Goal: Task Accomplishment & Management: Use online tool/utility

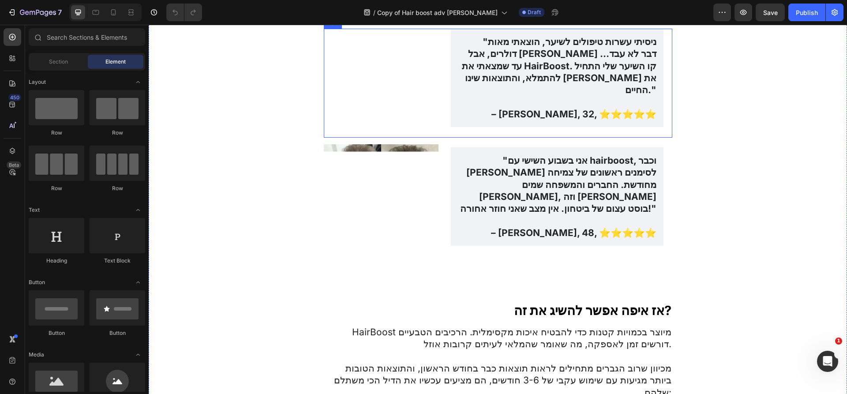
scroll to position [2546, 0]
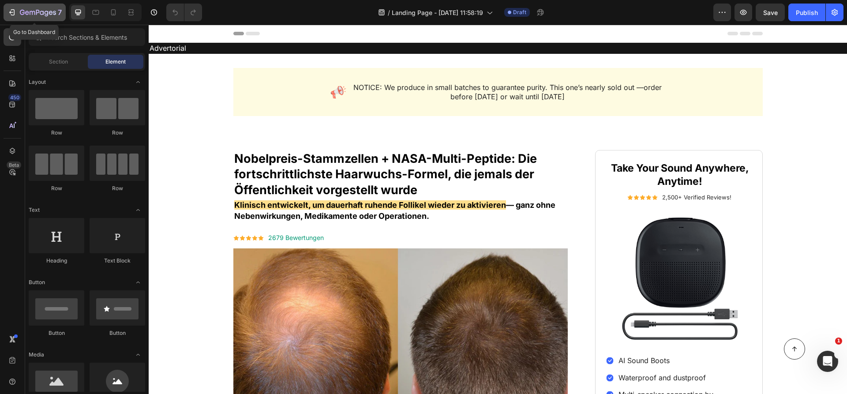
click at [36, 8] on div "7" at bounding box center [41, 12] width 42 height 11
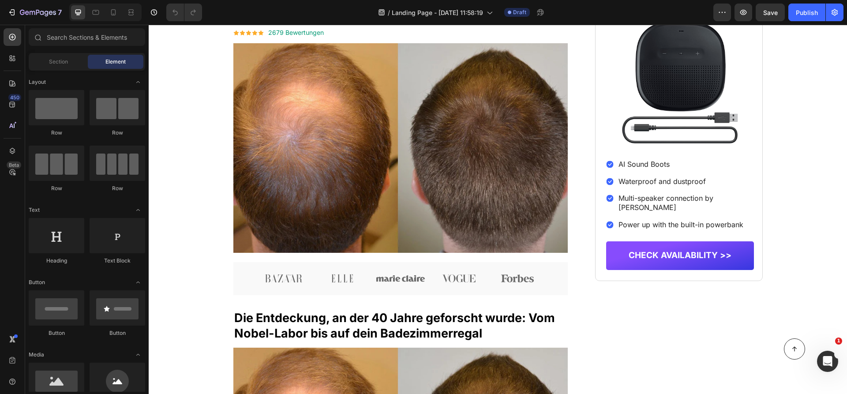
scroll to position [206, 0]
